Goal: Task Accomplishment & Management: Manage account settings

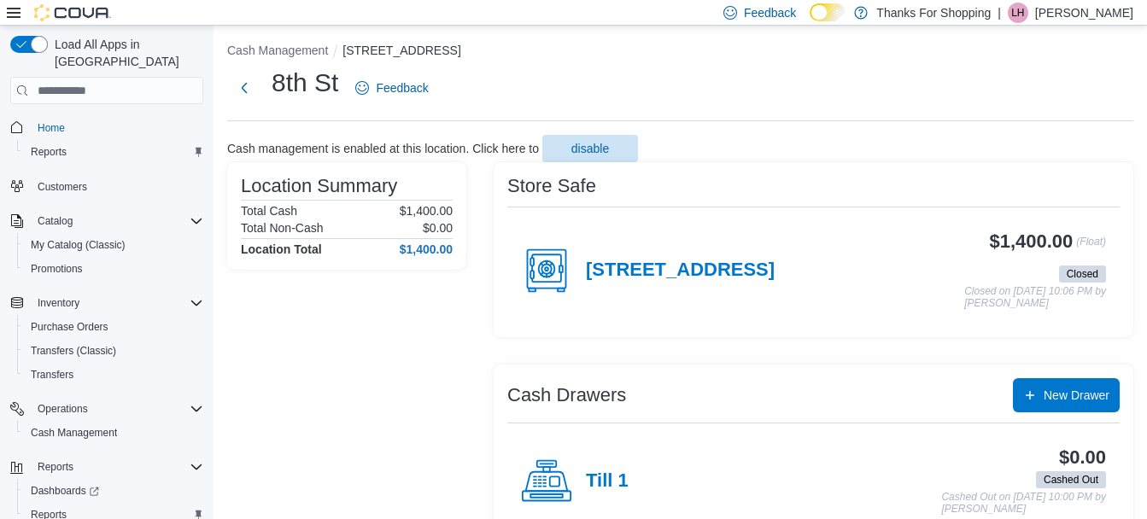
scroll to position [37, 0]
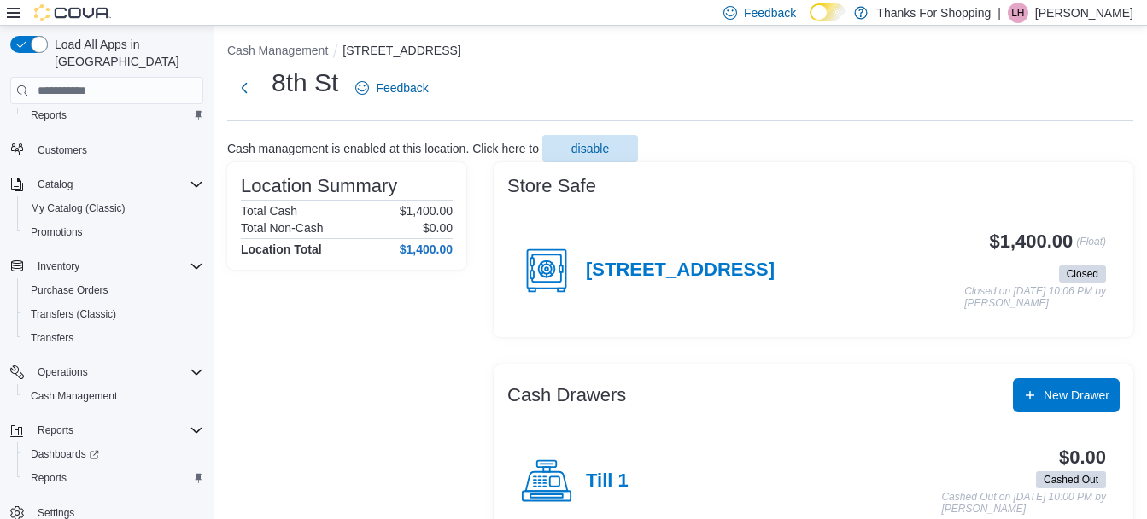
click at [1075, 15] on p "[PERSON_NAME]" at bounding box center [1085, 13] width 98 height 21
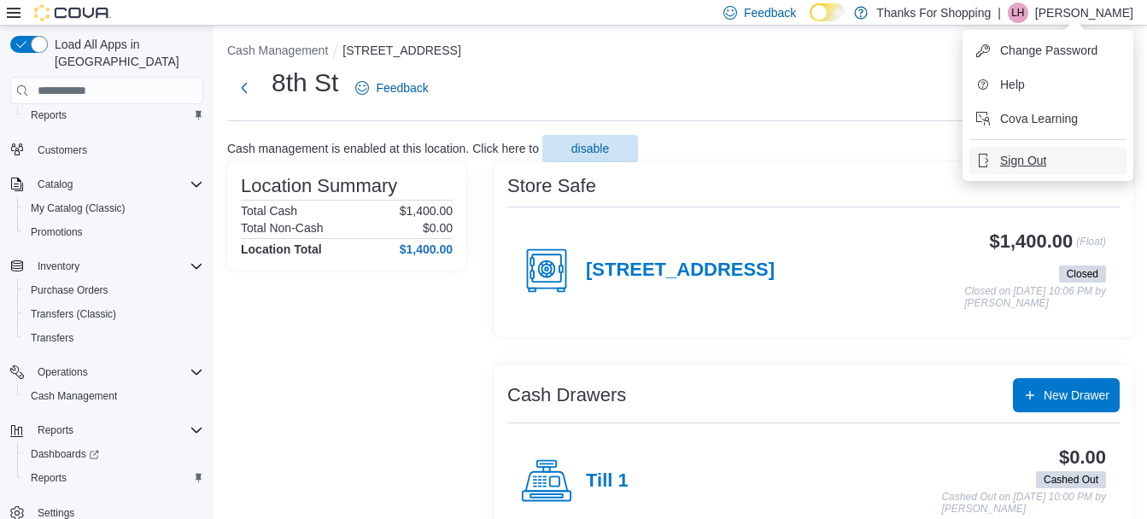
drag, startPoint x: 1043, startPoint y: 180, endPoint x: 1034, endPoint y: 160, distance: 22.6
click at [1042, 179] on ul "Change Password Help Cova Learning Sign Out" at bounding box center [1048, 105] width 171 height 151
click at [1034, 160] on span "Sign Out" at bounding box center [1024, 160] width 46 height 17
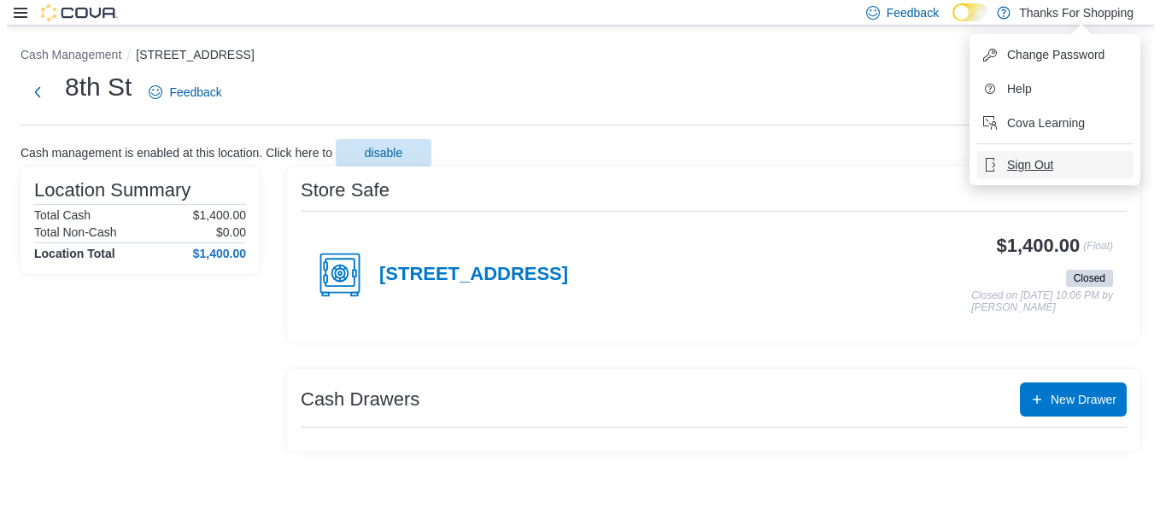
scroll to position [0, 0]
